Goal: Task Accomplishment & Management: Manage account settings

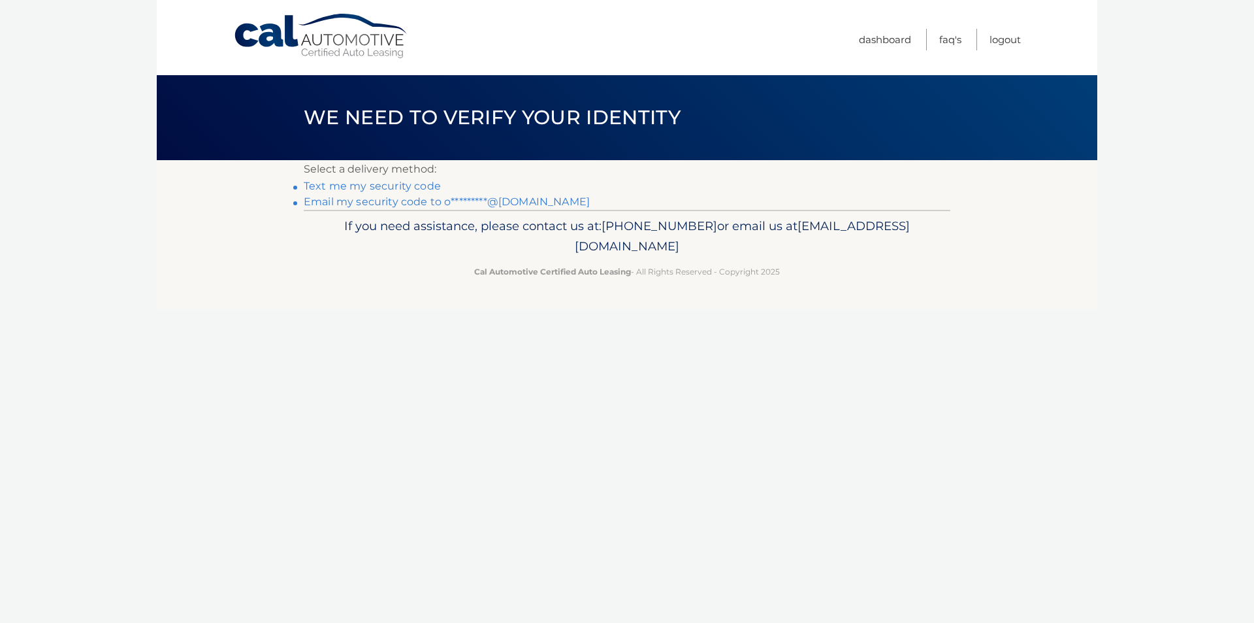
click at [425, 201] on link "Email my security code to o*********@yahoo.com" at bounding box center [447, 201] width 286 height 12
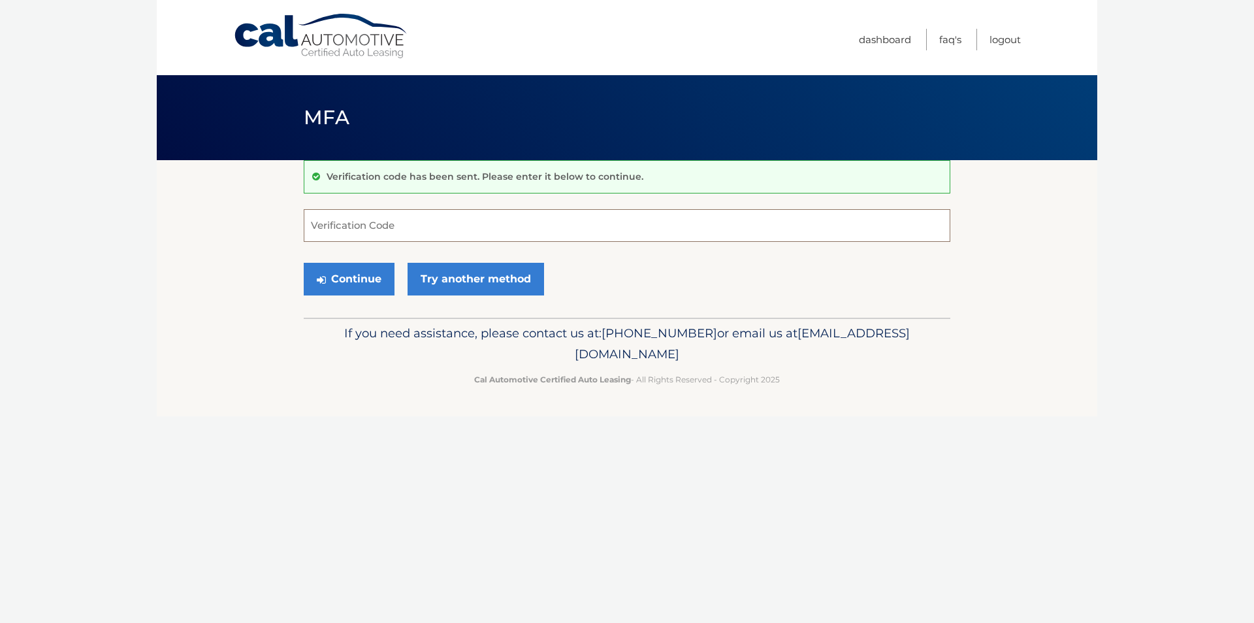
click at [736, 230] on input "Verification Code" at bounding box center [627, 225] width 647 height 33
type input "190104"
click at [304, 263] on button "Continue" at bounding box center [349, 279] width 91 height 33
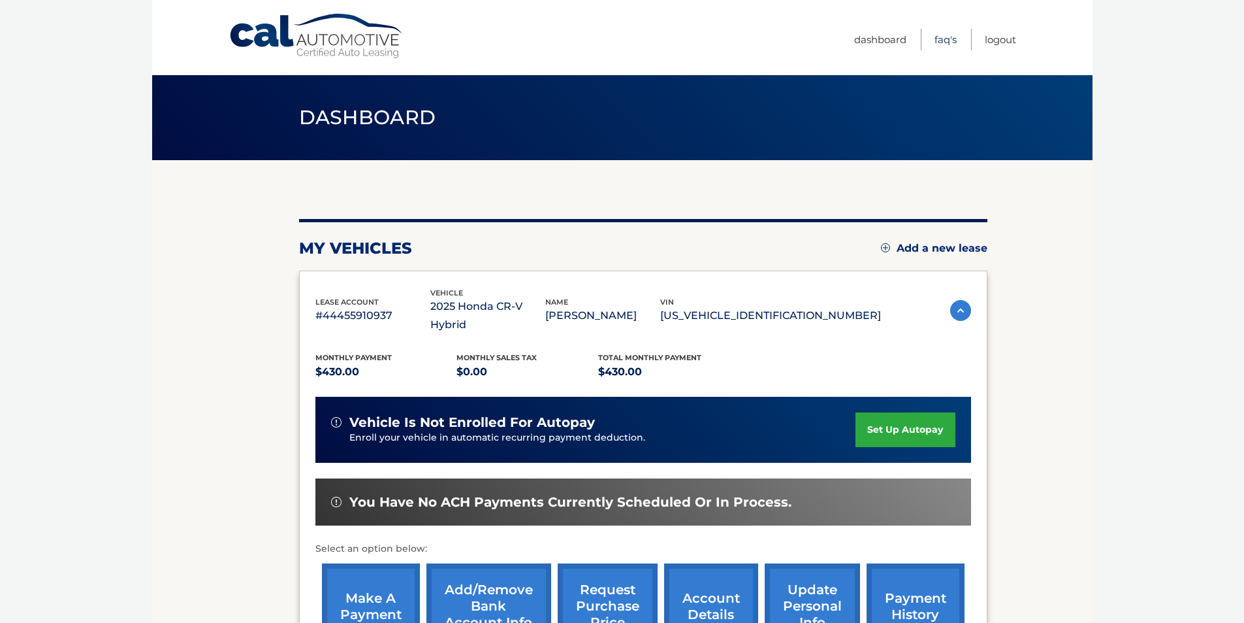
click at [938, 35] on link "FAQ's" at bounding box center [946, 40] width 22 height 22
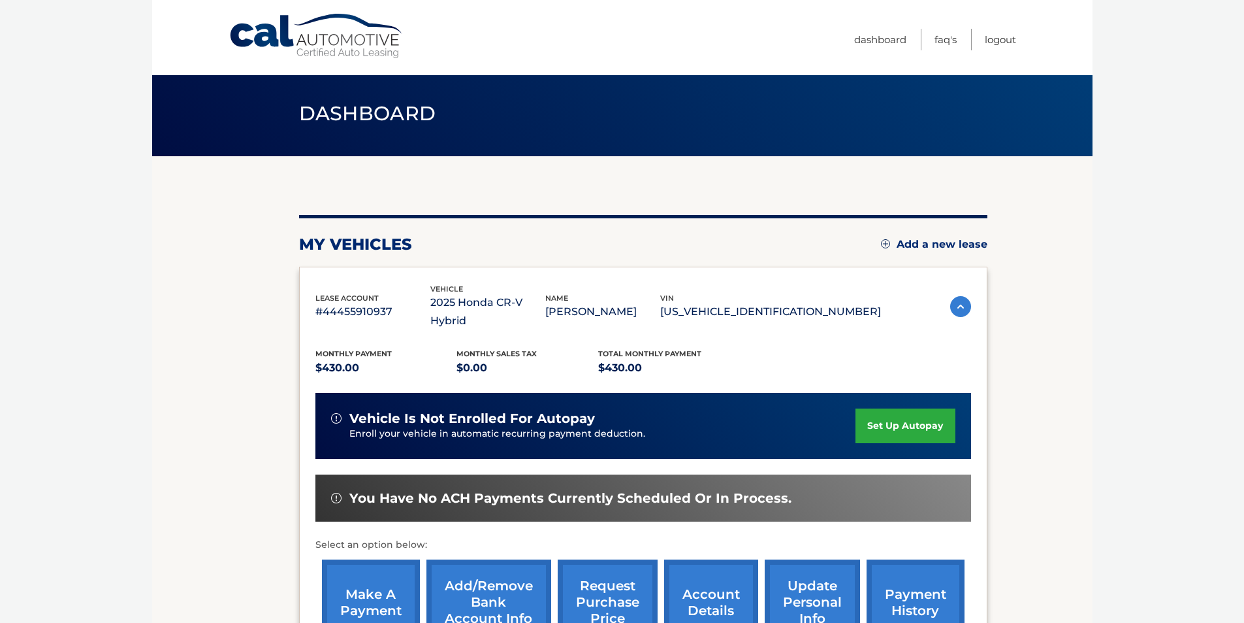
scroll to position [169, 0]
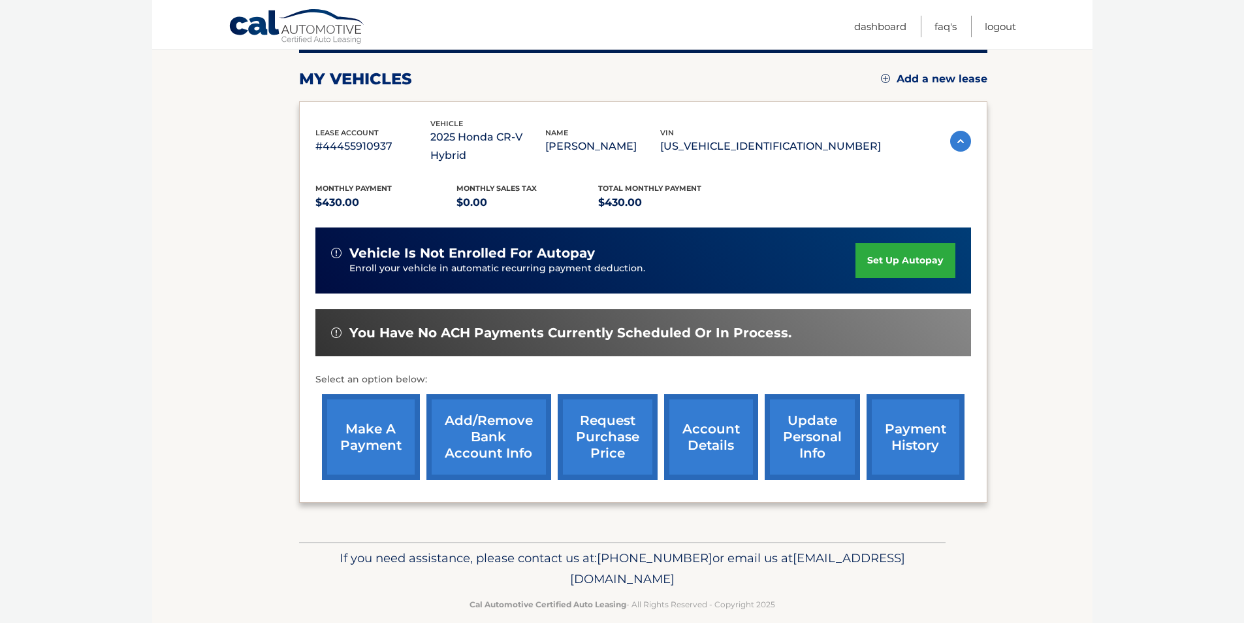
click at [743, 414] on link "account details" at bounding box center [711, 437] width 94 height 86
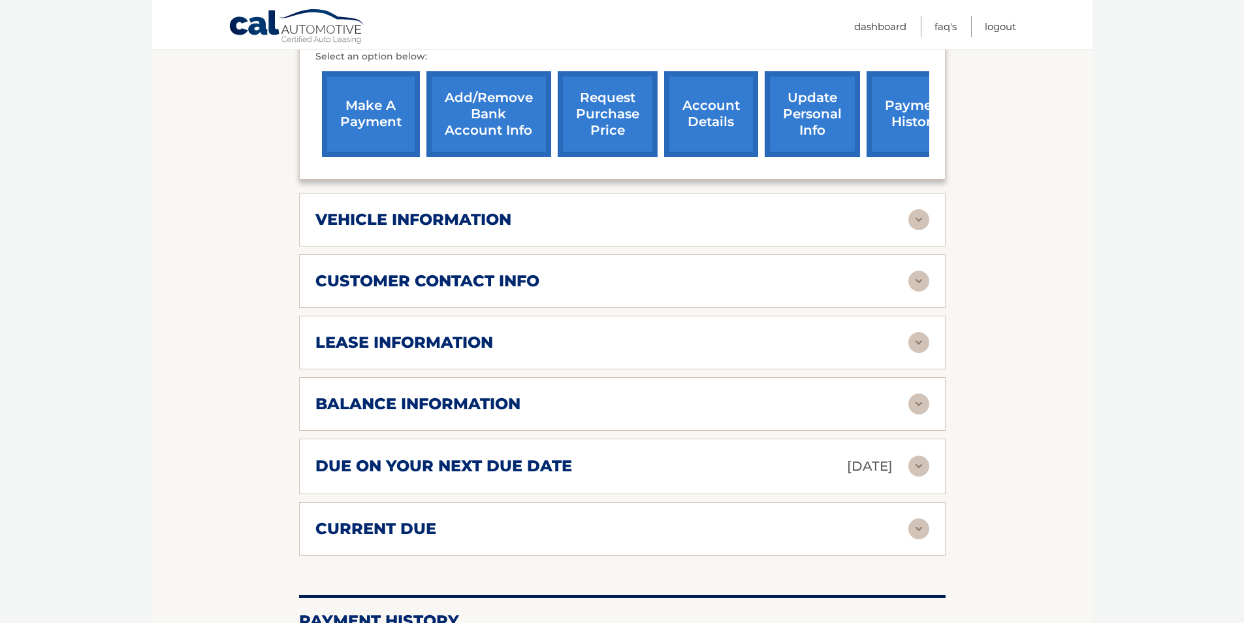
scroll to position [523, 0]
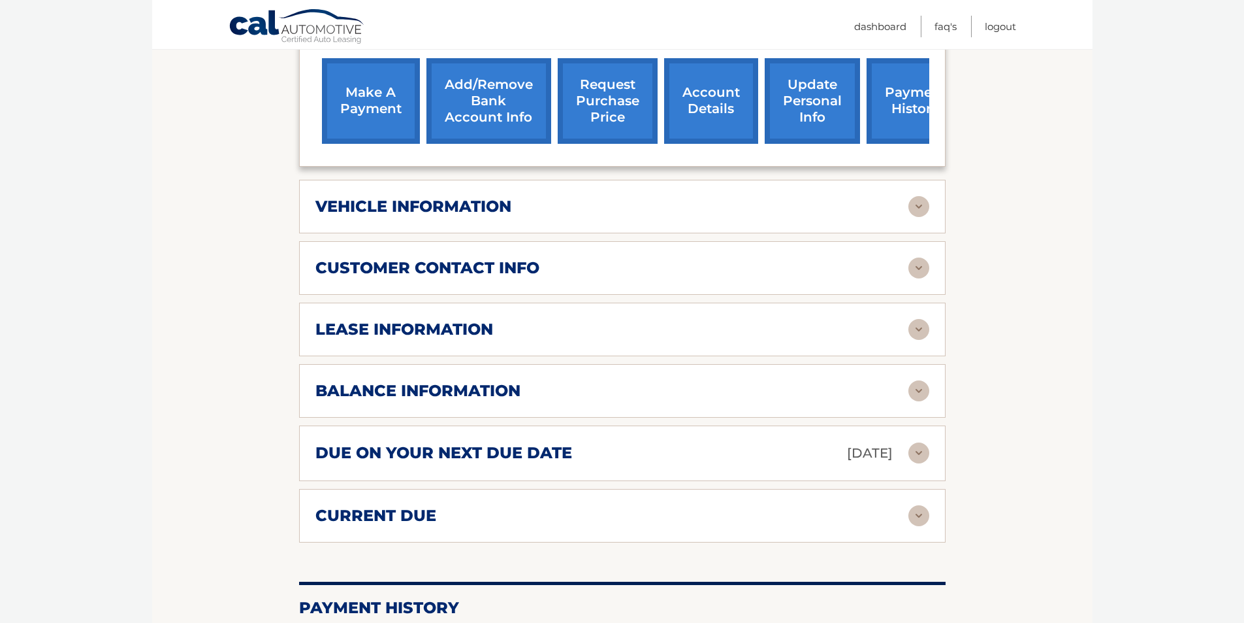
click at [923, 442] on img at bounding box center [919, 452] width 21 height 21
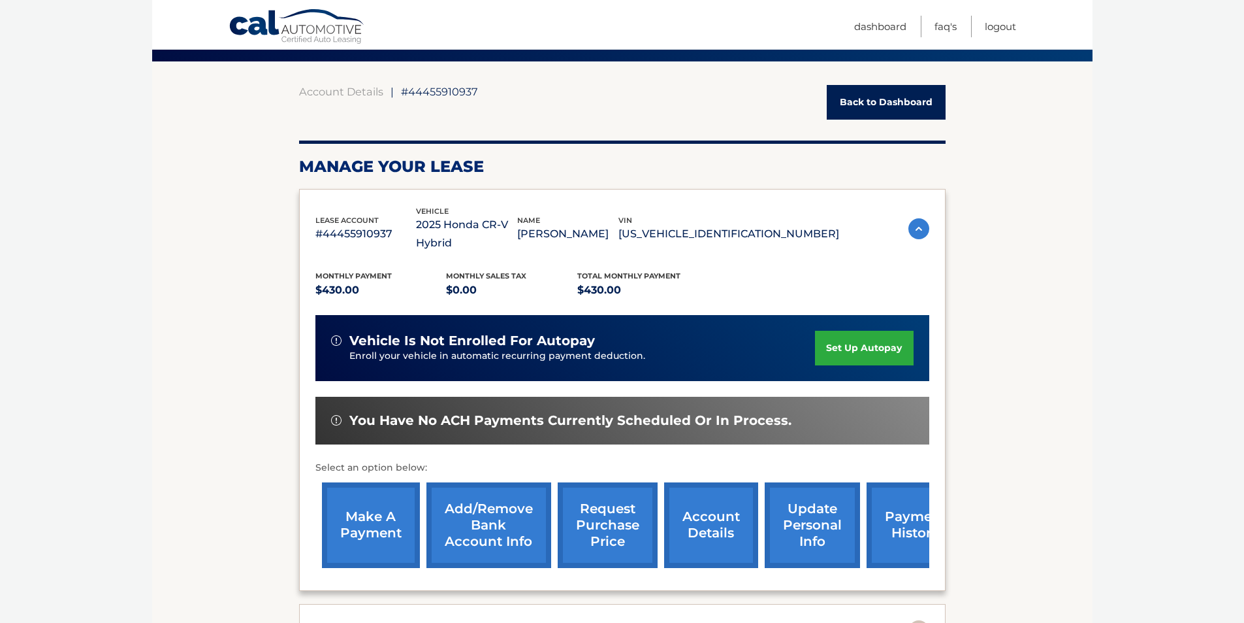
scroll to position [0, 0]
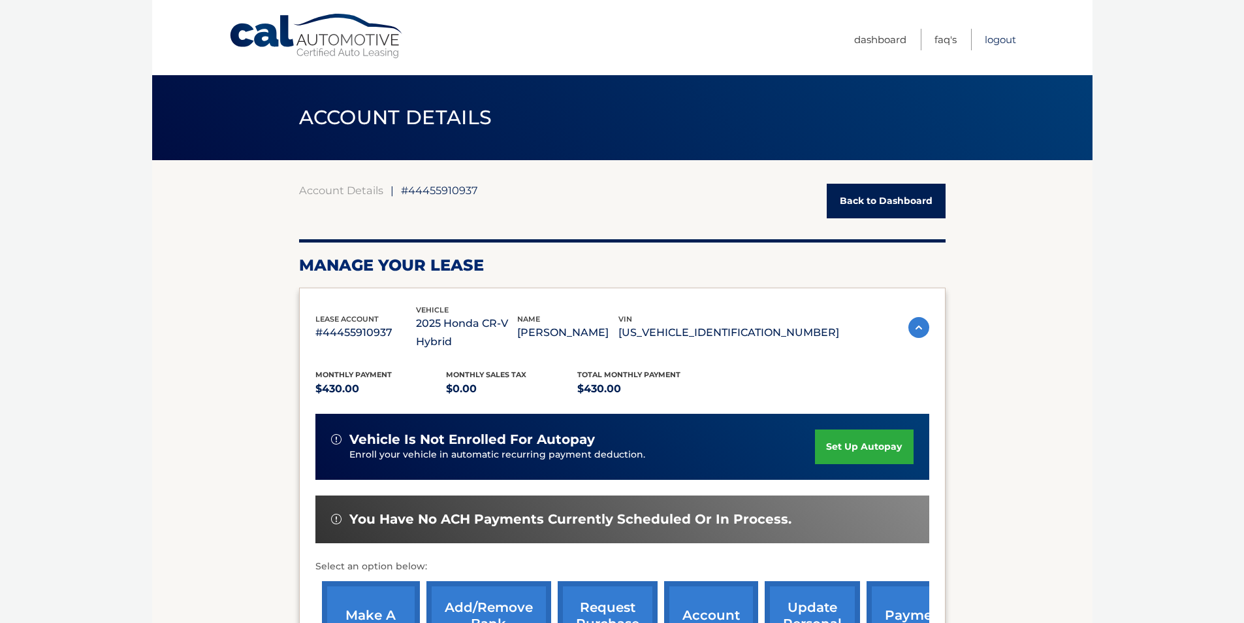
click at [1000, 39] on link "Logout" at bounding box center [1000, 40] width 31 height 22
